Goal: Task Accomplishment & Management: Manage account settings

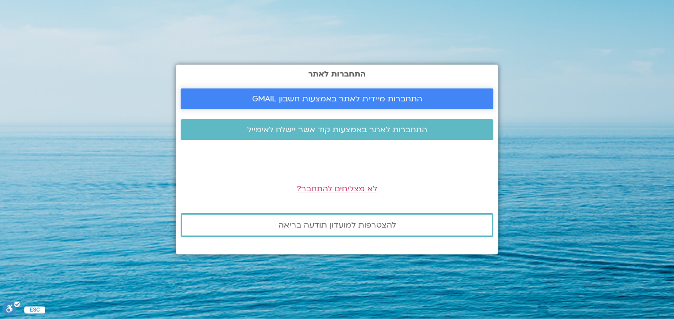
click at [339, 95] on span "התחברות מיידית לאתר באמצעות חשבון GMAIL" at bounding box center [337, 98] width 170 height 9
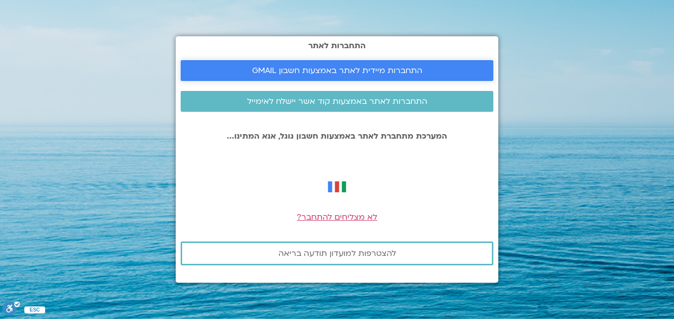
click at [397, 73] on span "התחברות מיידית לאתר באמצעות חשבון GMAIL" at bounding box center [337, 70] width 170 height 9
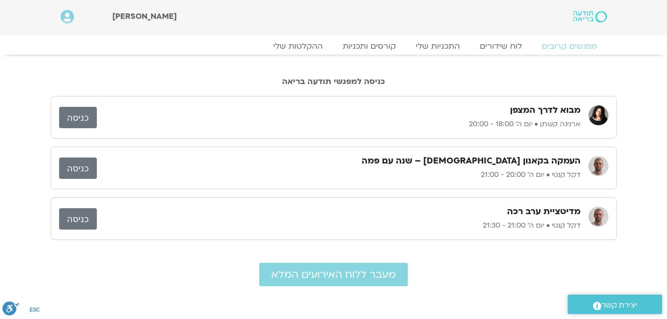
click at [79, 165] on link "כניסה" at bounding box center [78, 167] width 38 height 21
